Goal: Check status: Check status

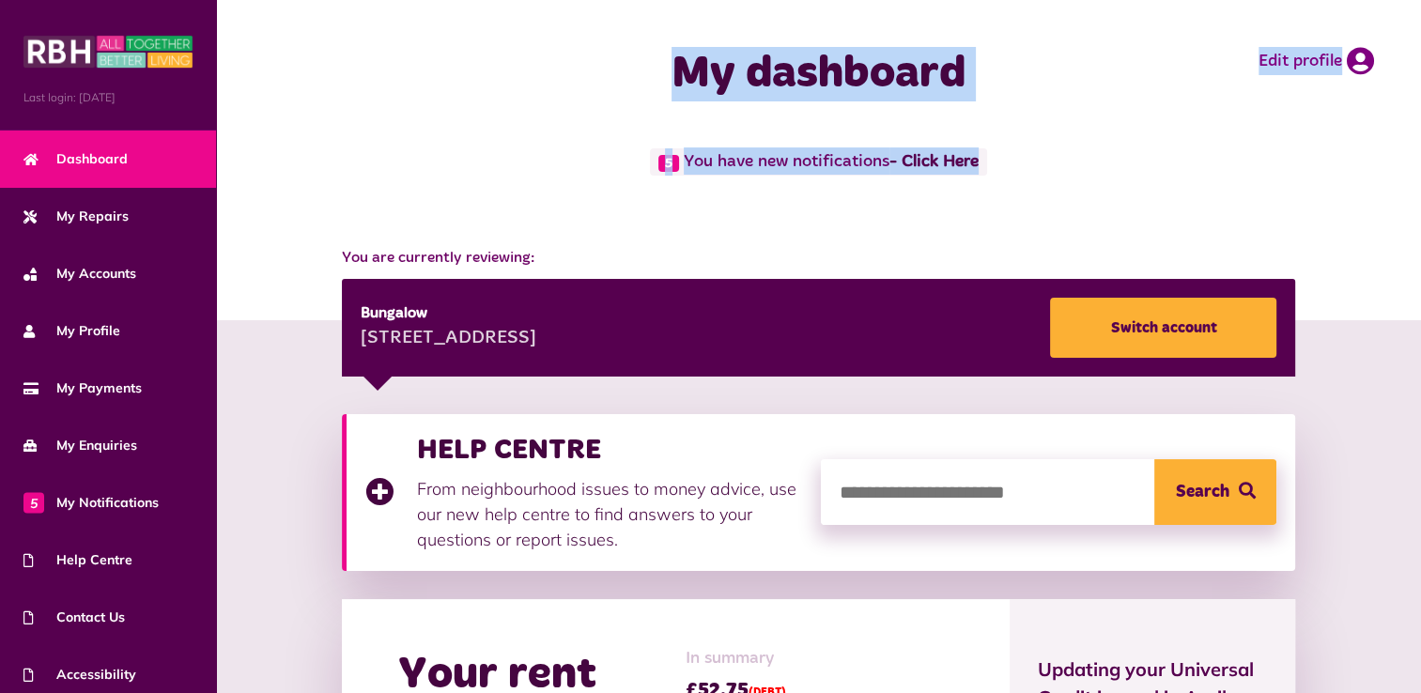
drag, startPoint x: 1420, startPoint y: 122, endPoint x: 1418, endPoint y: 216, distance: 93.9
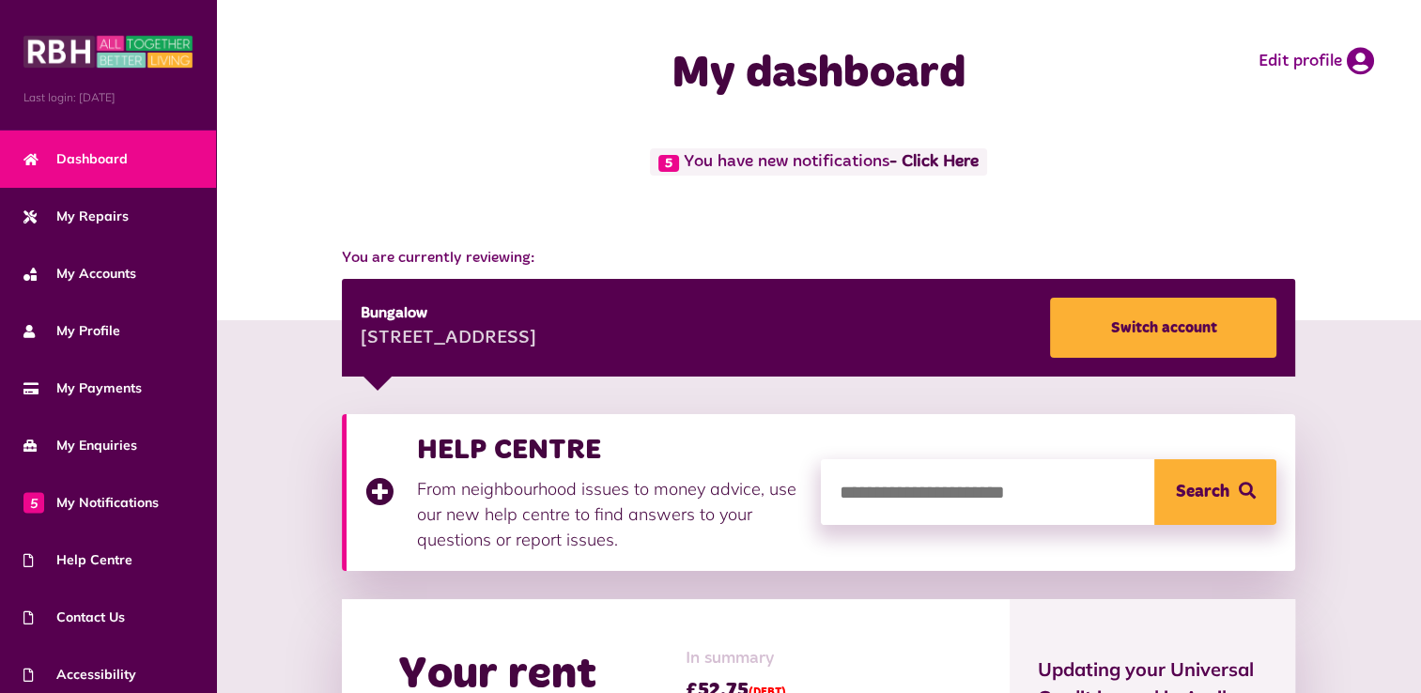
drag, startPoint x: 1418, startPoint y: 216, endPoint x: 1359, endPoint y: 232, distance: 61.3
click at [1359, 232] on div "You are currently reviewing: Bungalow [STREET_ADDRESS] Switch account" at bounding box center [818, 302] width 1205 height 148
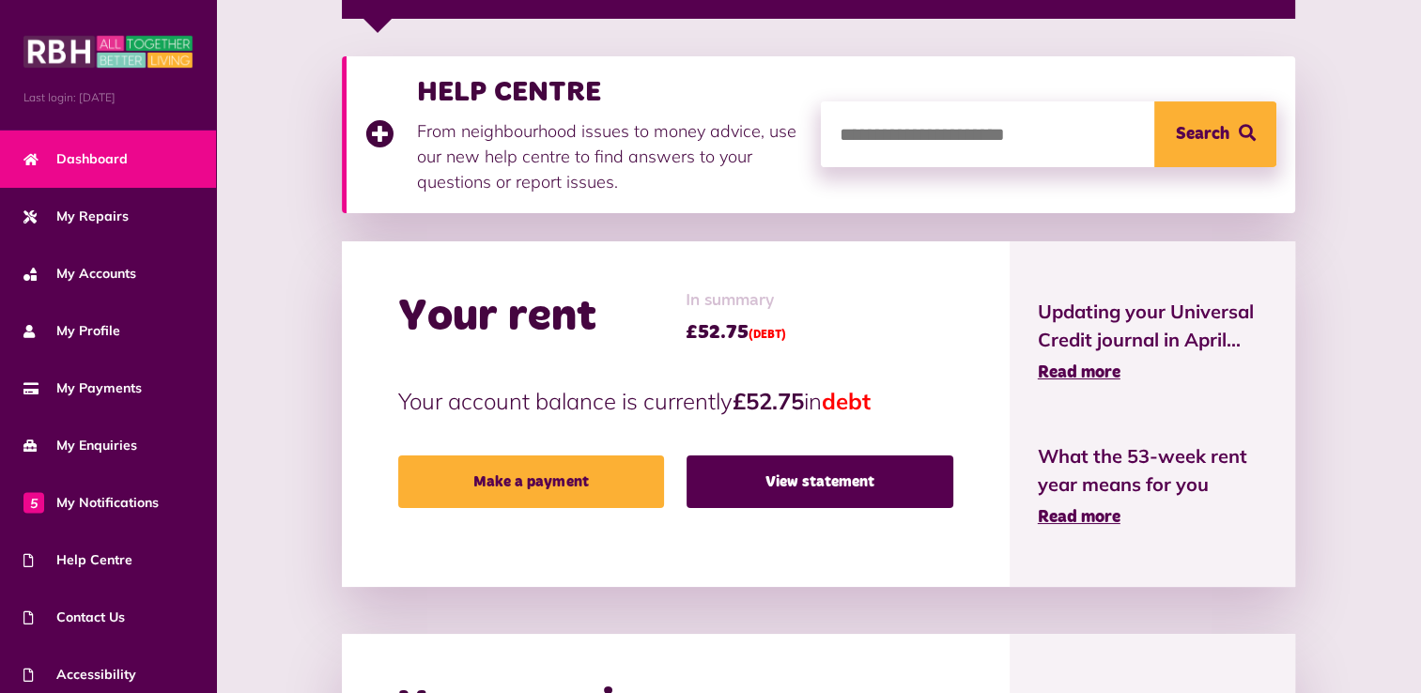
scroll to position [372, 0]
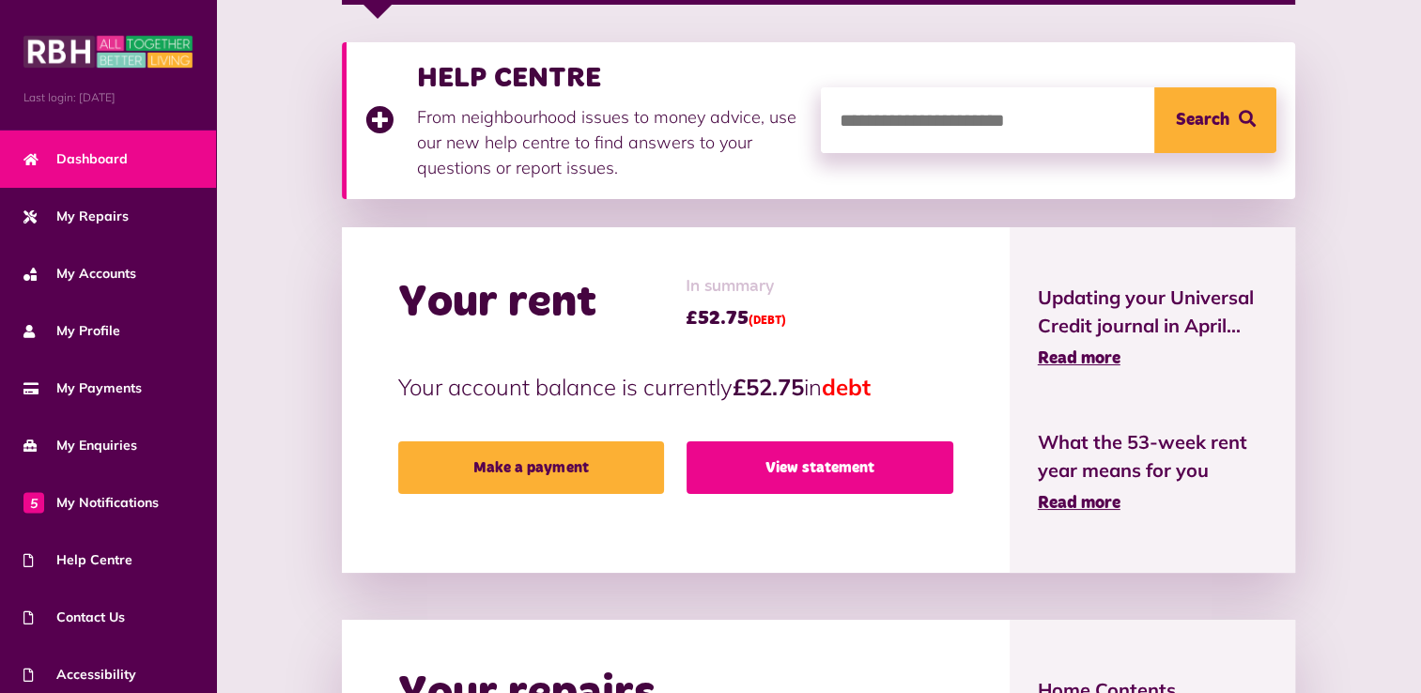
click at [813, 460] on link "View statement" at bounding box center [819, 467] width 267 height 53
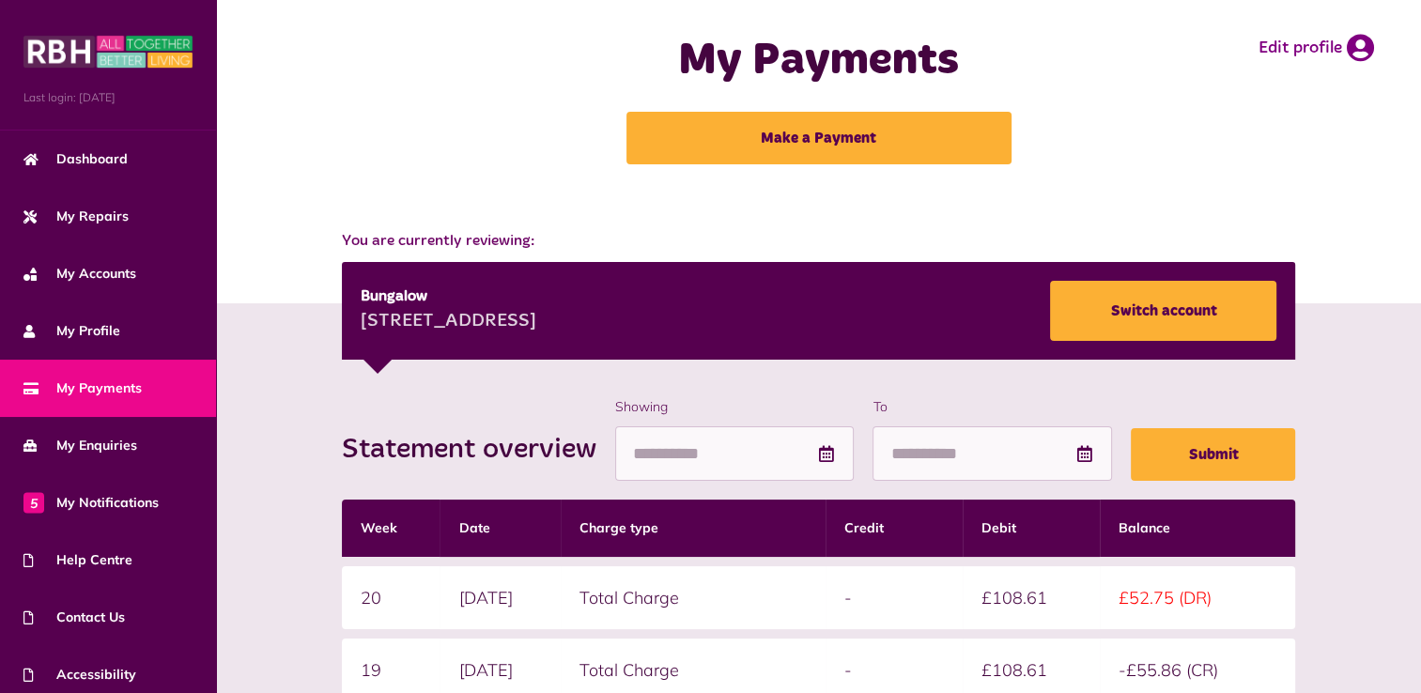
scroll to position [15, 0]
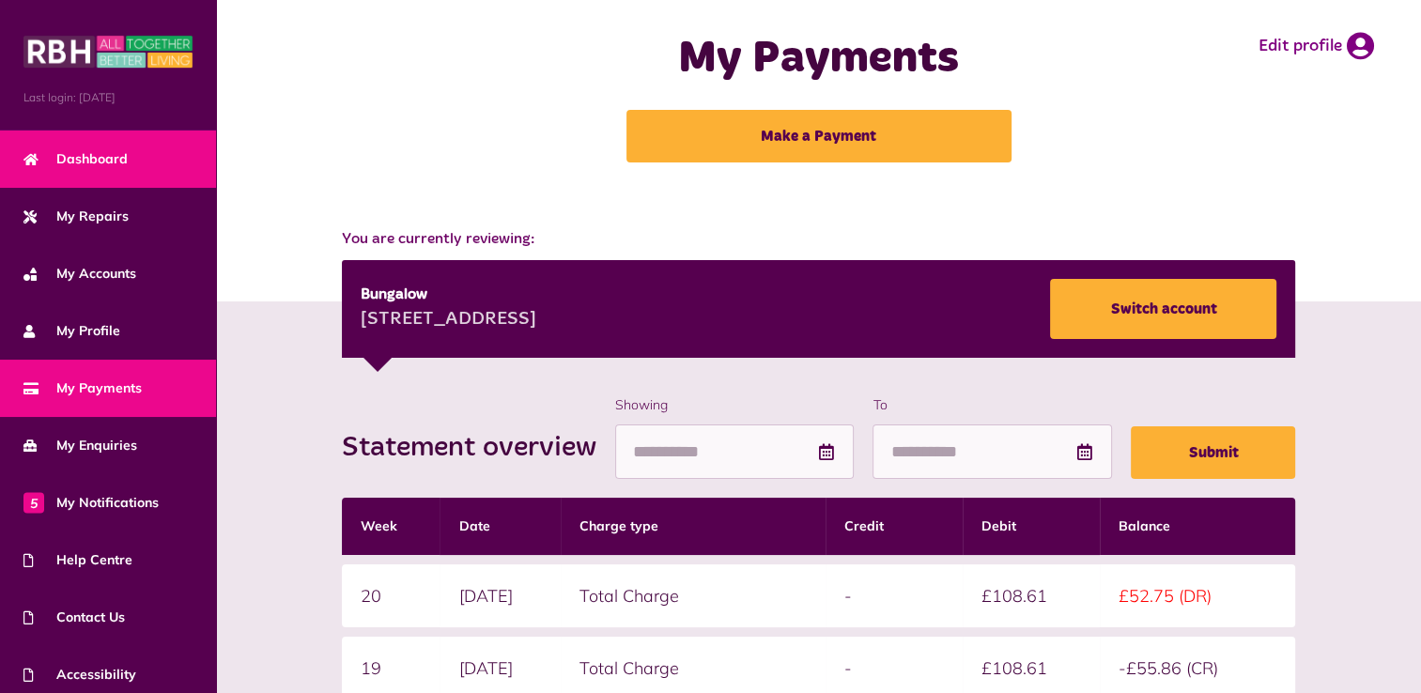
click at [79, 150] on span "Dashboard" at bounding box center [75, 159] width 104 height 20
